Goal: Information Seeking & Learning: Learn about a topic

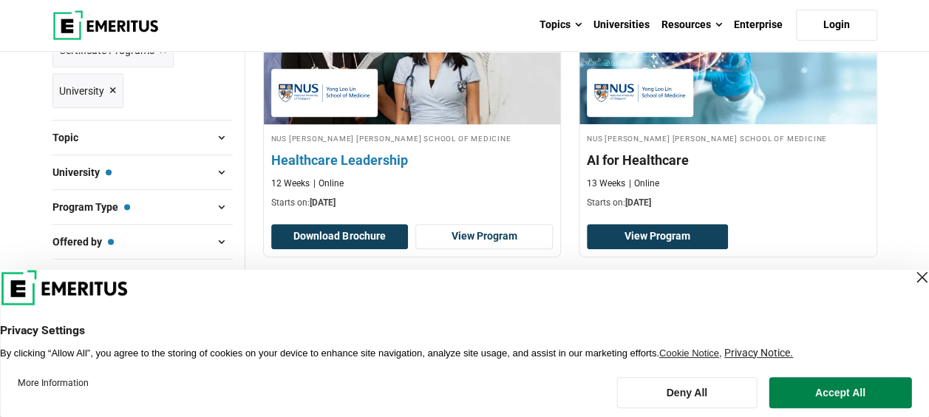
scroll to position [370, 0]
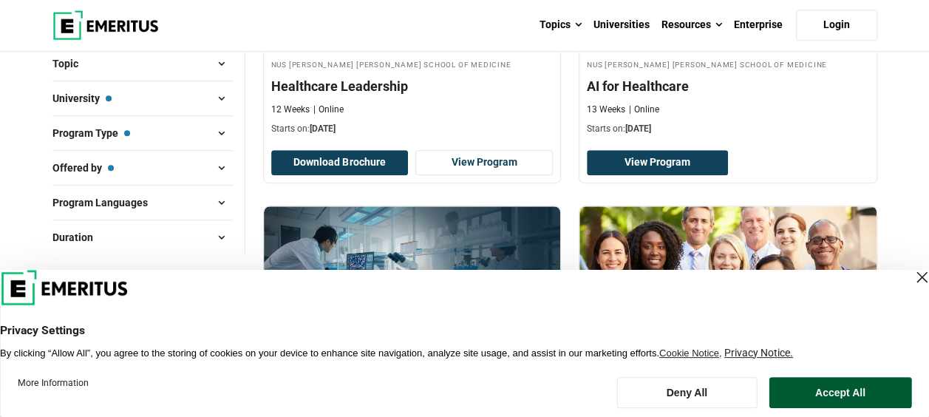
click at [841, 402] on button "Accept All" at bounding box center [841, 392] width 143 height 31
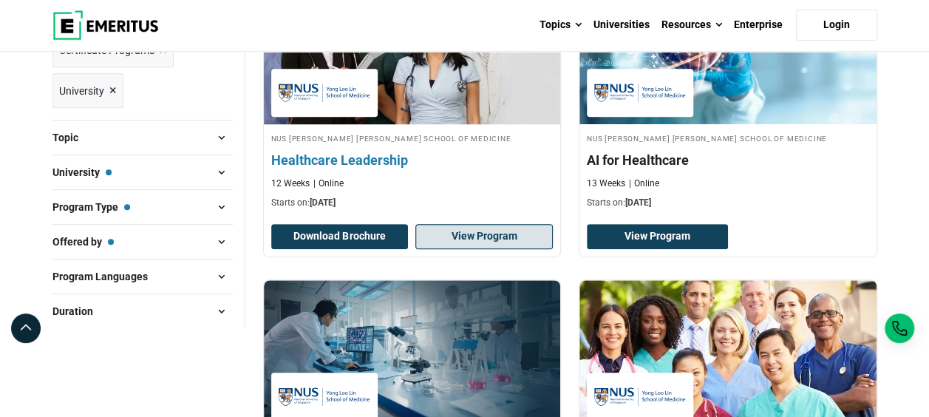
scroll to position [592, 0]
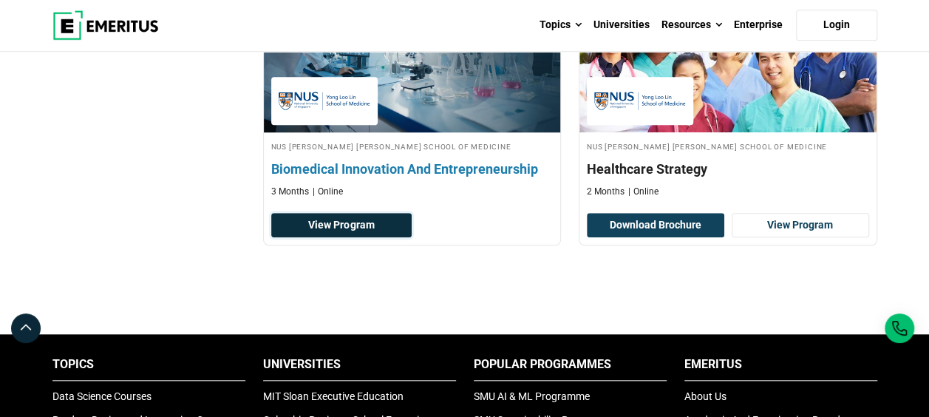
click at [349, 223] on link "View Program" at bounding box center [341, 225] width 141 height 25
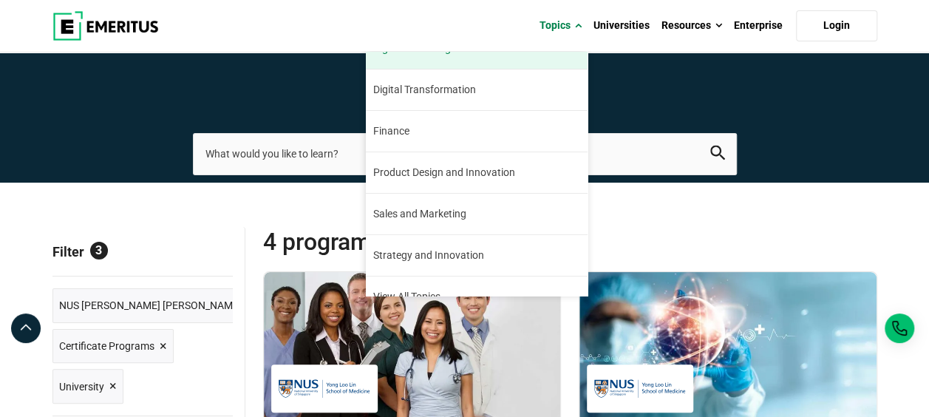
scroll to position [167, 0]
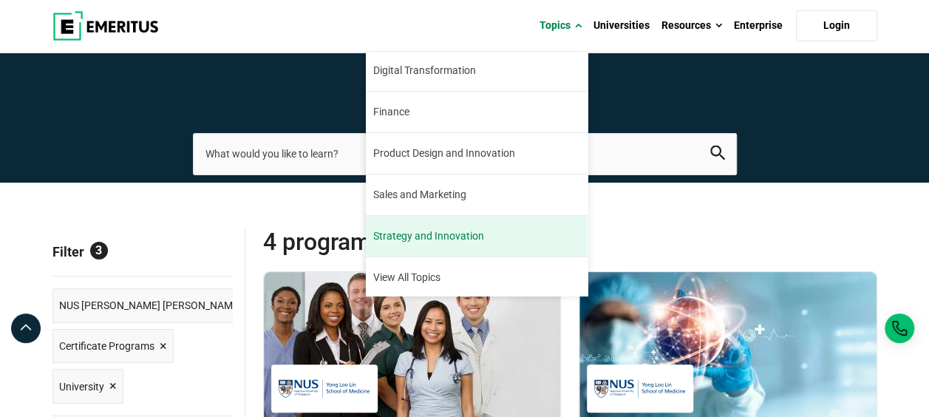
click at [465, 232] on span "Strategy and Innovation" at bounding box center [428, 236] width 111 height 16
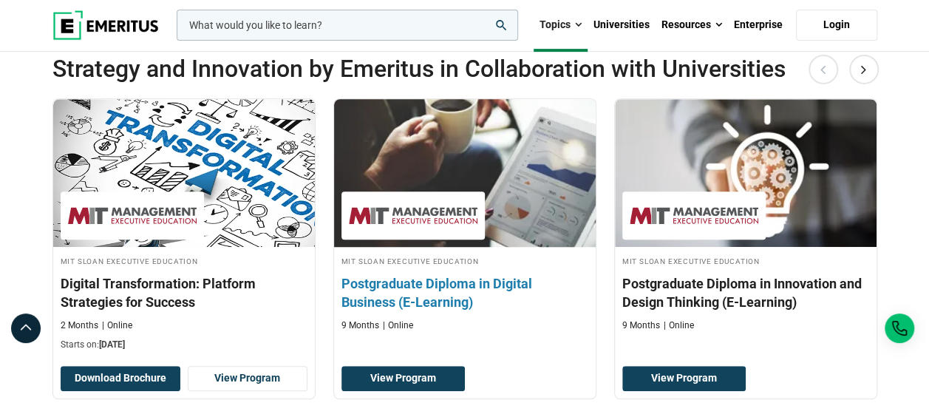
scroll to position [370, 0]
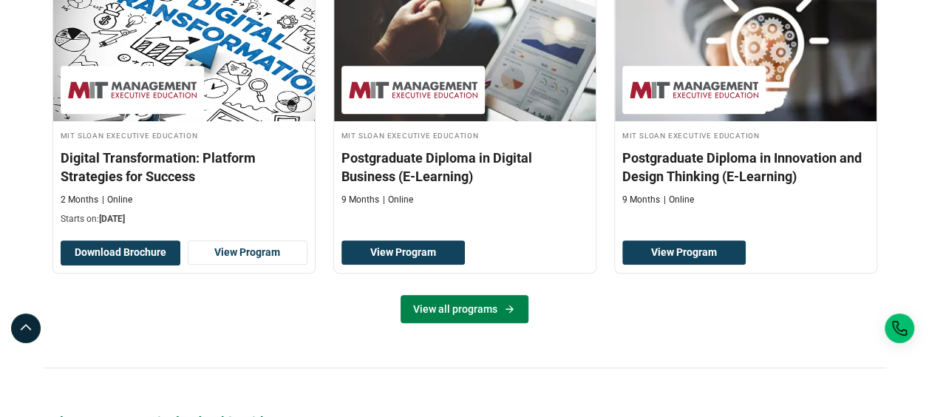
click at [467, 323] on link "View all programs" at bounding box center [465, 309] width 128 height 28
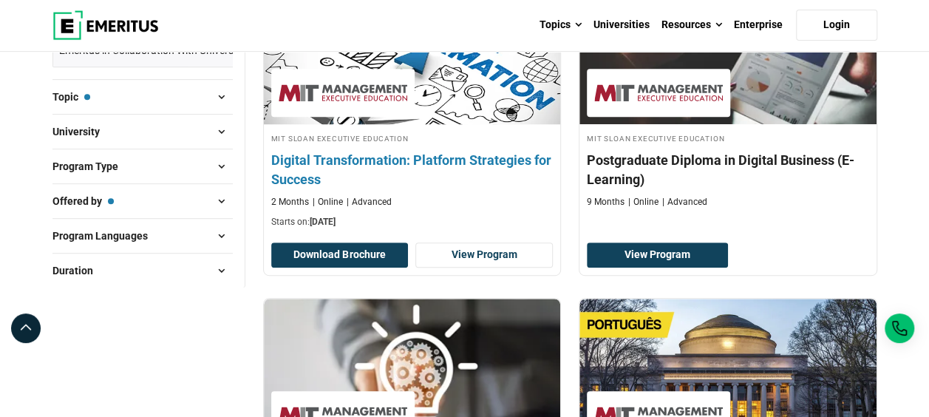
scroll to position [148, 0]
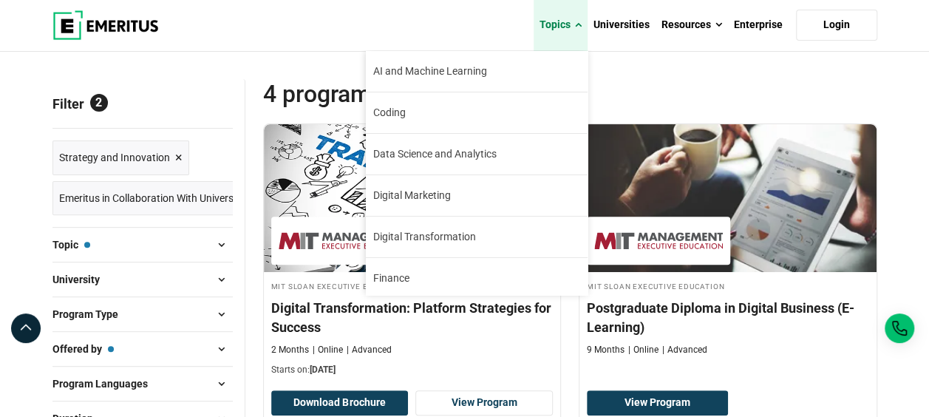
click at [567, 25] on link "Topics" at bounding box center [561, 25] width 54 height 52
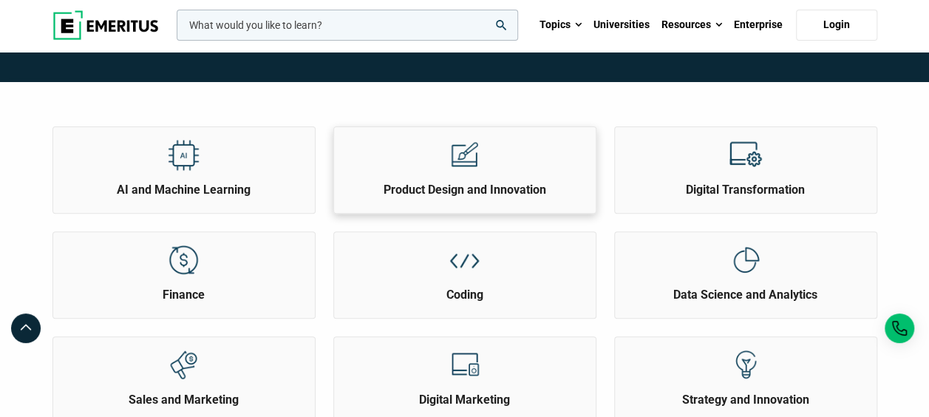
click at [398, 185] on h2 "Product Design and Innovation" at bounding box center [465, 190] width 254 height 16
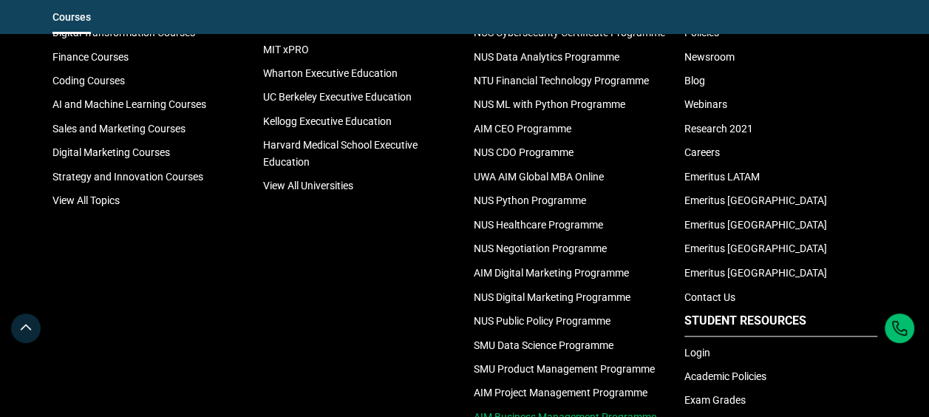
scroll to position [3845, 0]
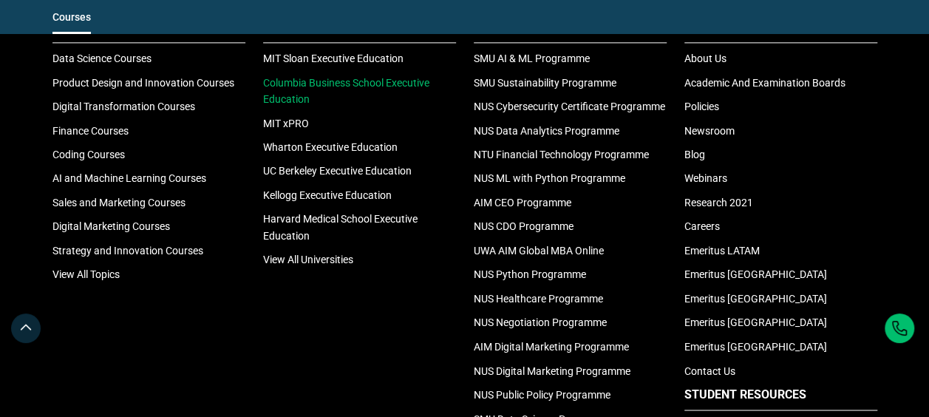
click at [353, 77] on link "Columbia Business School Executive Education" at bounding box center [346, 91] width 166 height 28
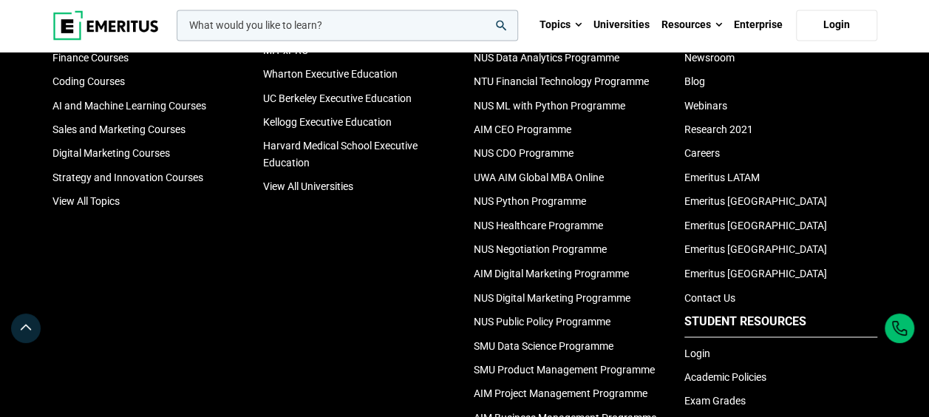
scroll to position [4141, 0]
